Goal: Transaction & Acquisition: Purchase product/service

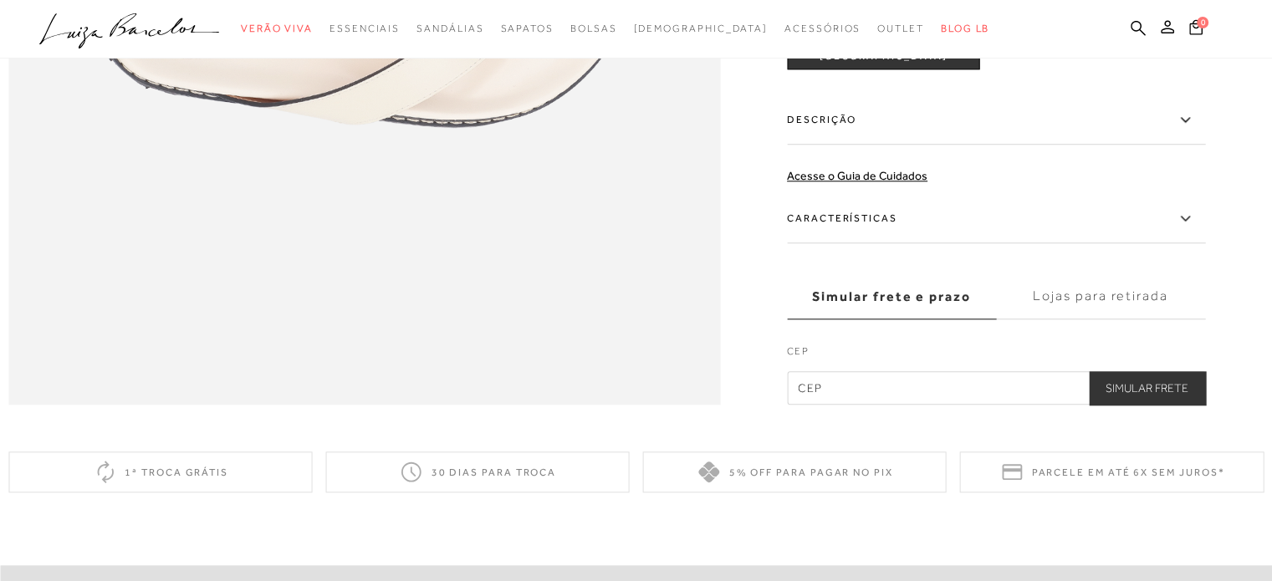
scroll to position [1255, 0]
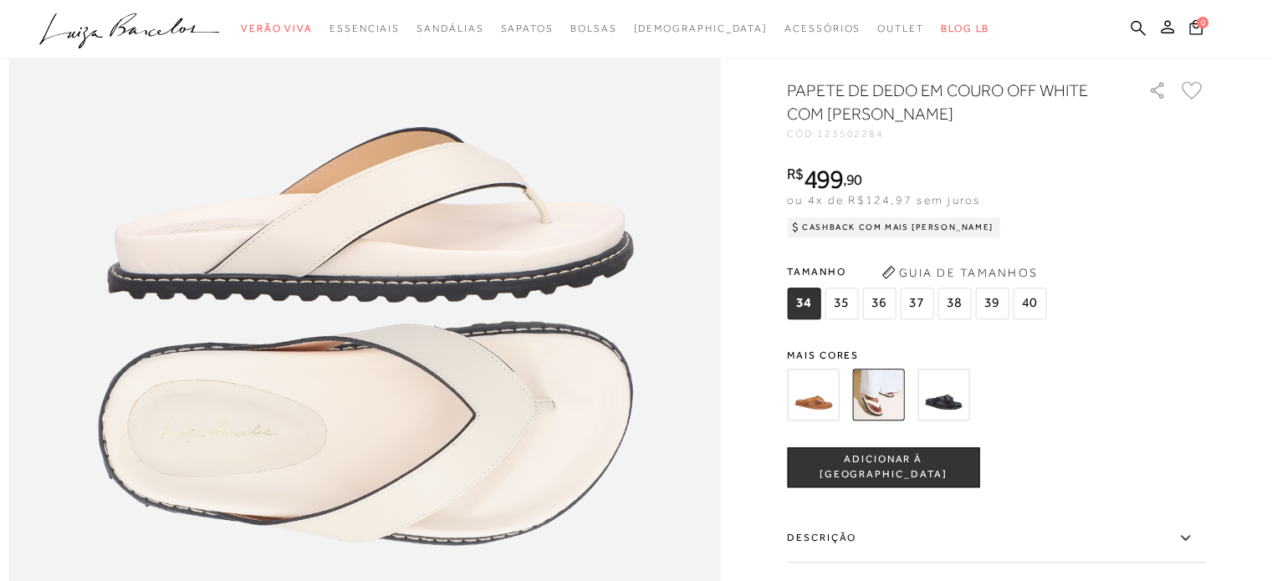
click at [960, 421] on img at bounding box center [944, 395] width 52 height 52
